Goal: Communication & Community: Share content

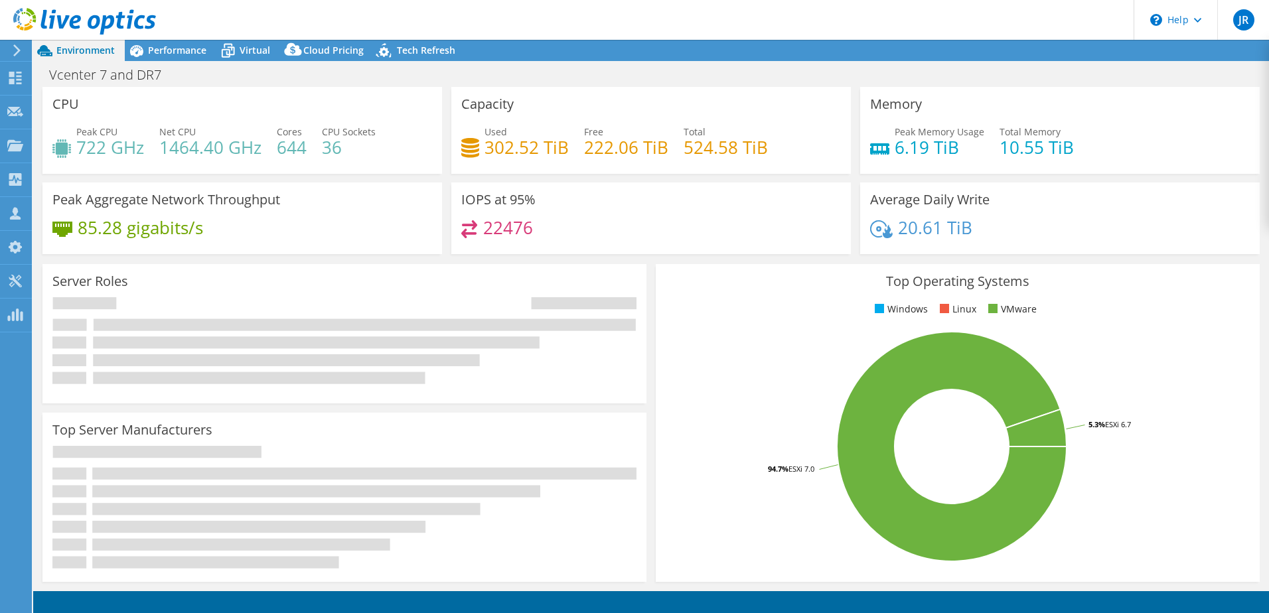
select select "USD"
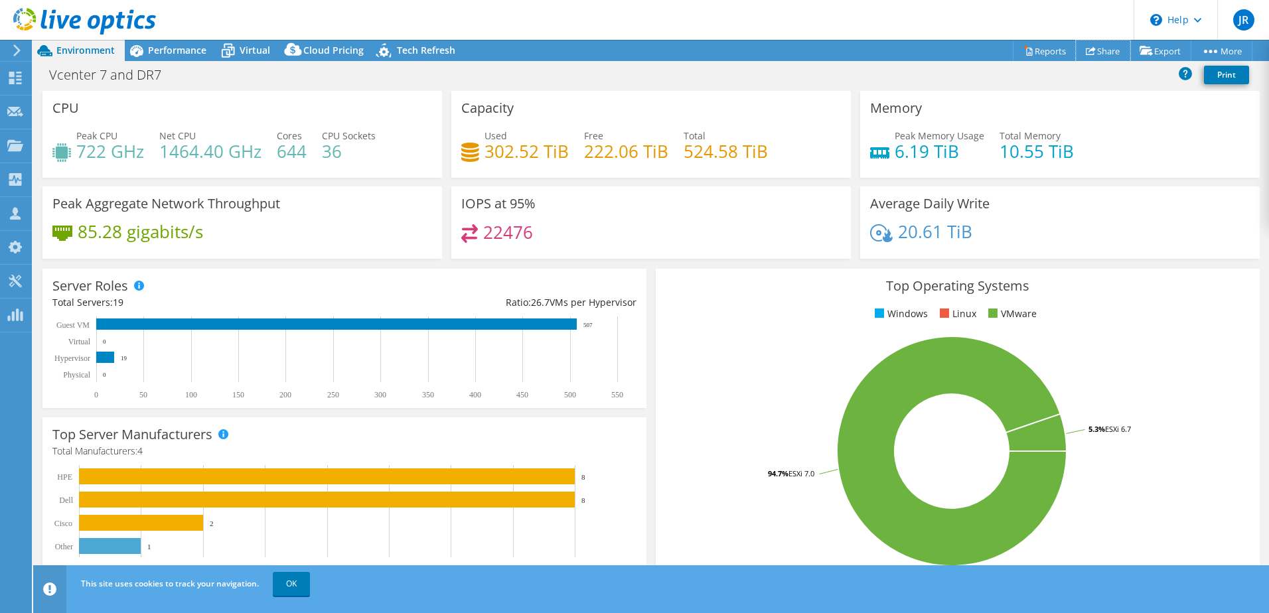
drag, startPoint x: 1104, startPoint y: 54, endPoint x: 1096, endPoint y: 71, distance: 19.0
click at [1104, 54] on link "Share" at bounding box center [1103, 50] width 54 height 21
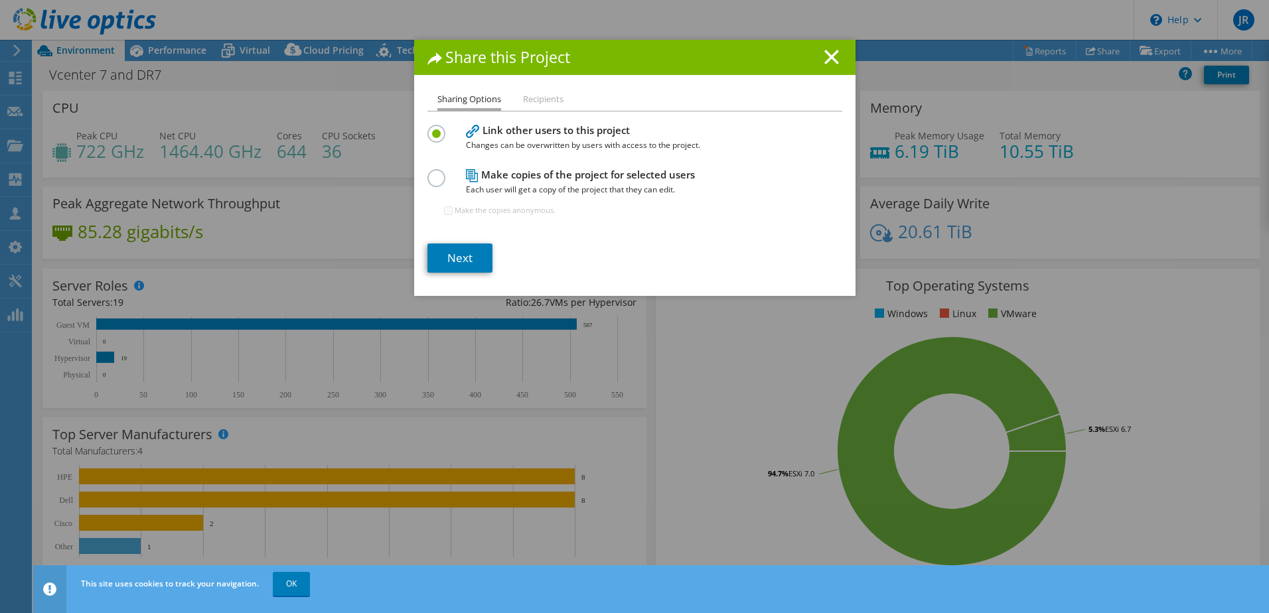
click at [539, 98] on li "Recipients" at bounding box center [543, 100] width 40 height 17
click at [457, 258] on link "Next" at bounding box center [460, 258] width 65 height 29
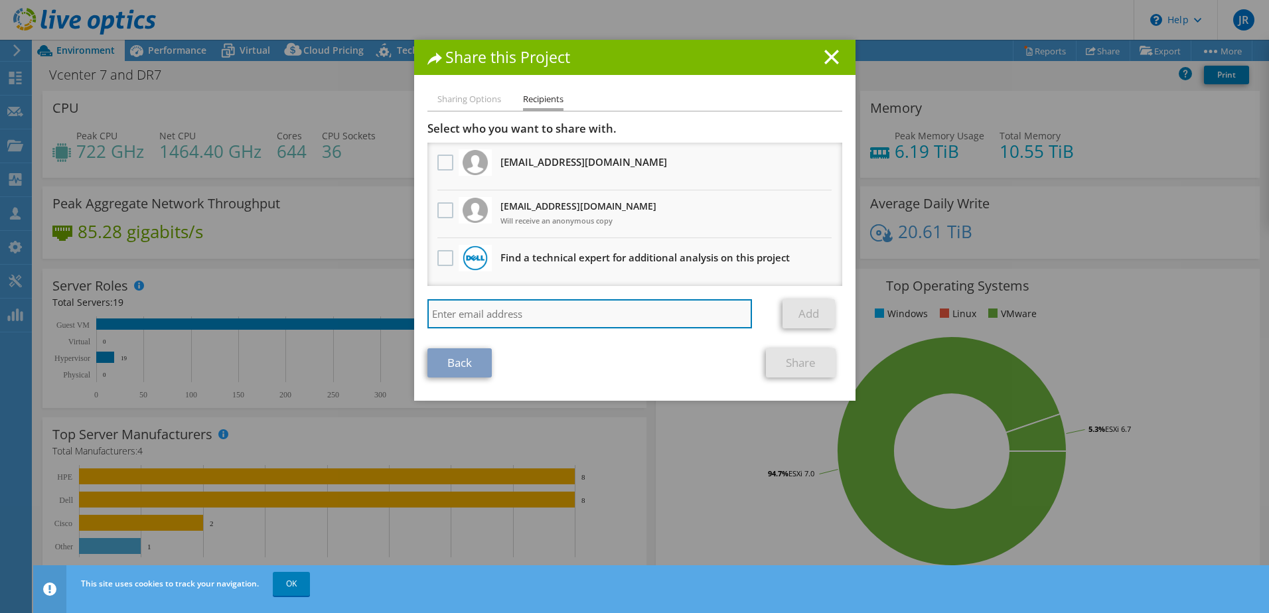
click at [503, 315] on input "search" at bounding box center [590, 313] width 325 height 29
type input "[PERSON_NAME][EMAIL_ADDRESS][DOMAIN_NAME]"
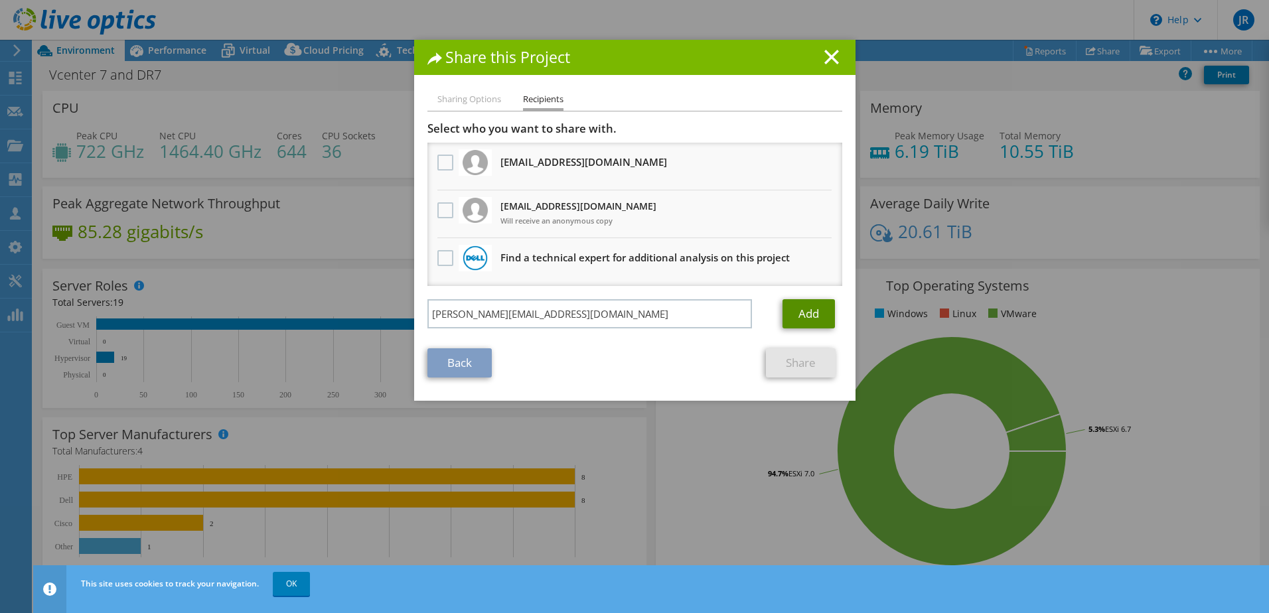
click at [812, 315] on link "Add" at bounding box center [809, 313] width 52 height 29
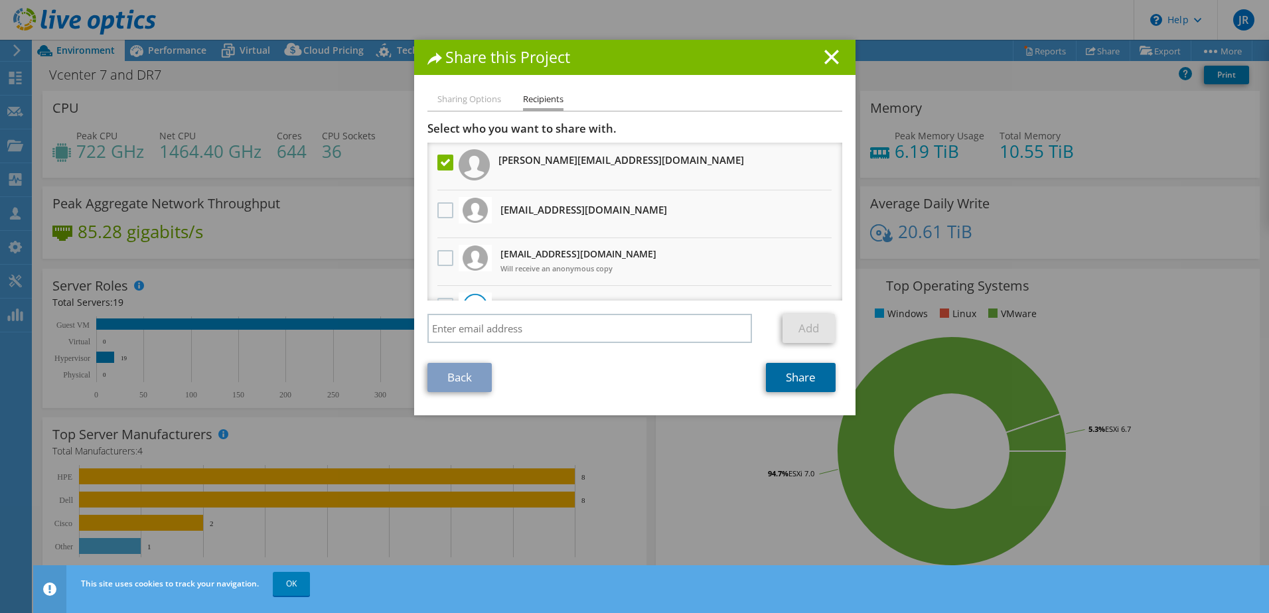
click at [800, 376] on link "Share" at bounding box center [801, 377] width 70 height 29
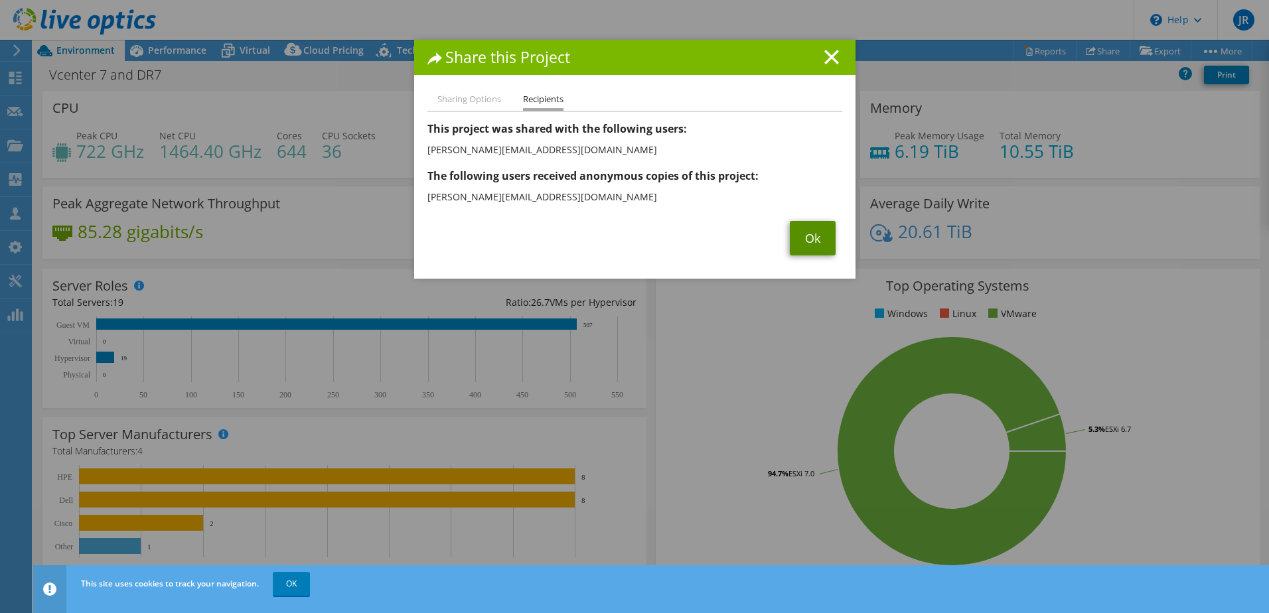
click at [807, 244] on link "Ok" at bounding box center [813, 238] width 46 height 35
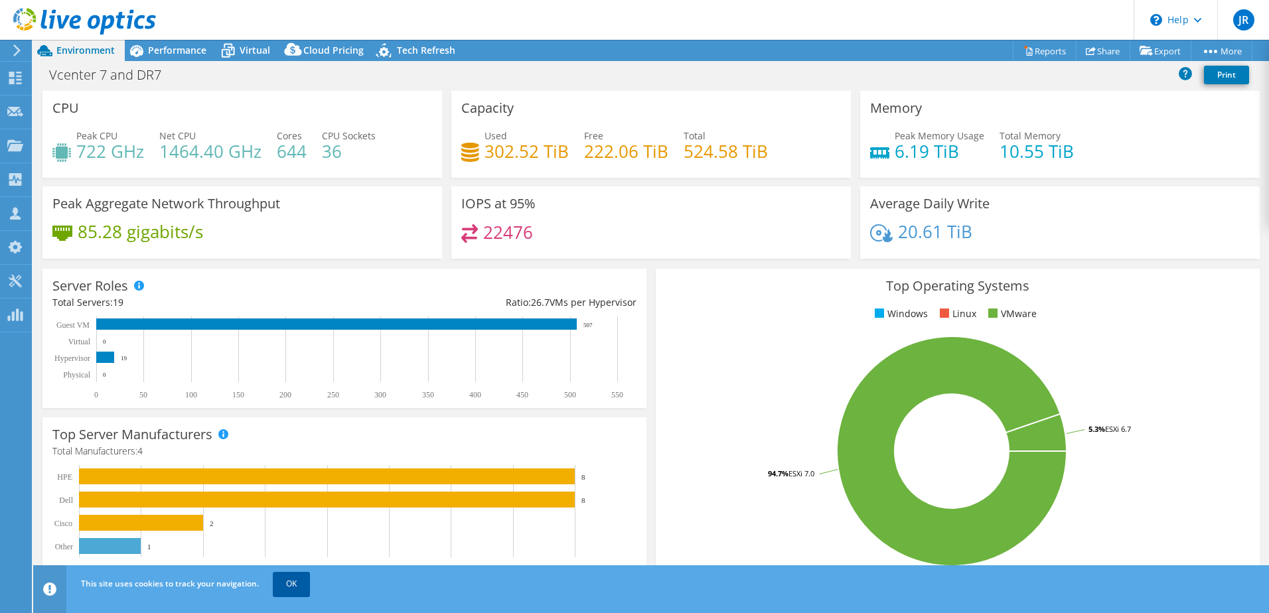
click at [288, 582] on link "OK" at bounding box center [291, 584] width 37 height 24
